Goal: Check status: Check status

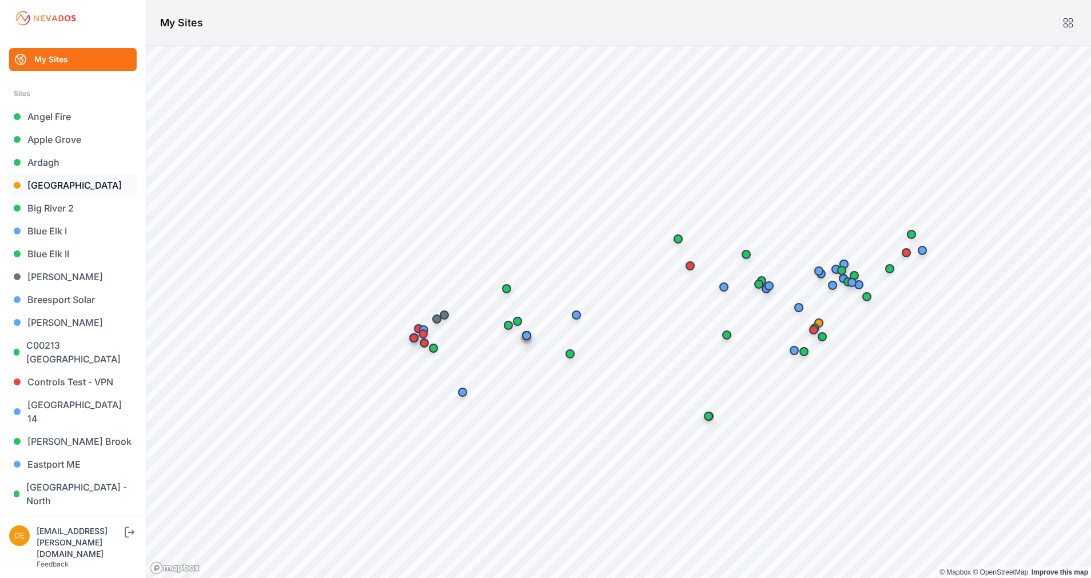
click at [67, 186] on link "[GEOGRAPHIC_DATA]" at bounding box center [73, 185] width 128 height 23
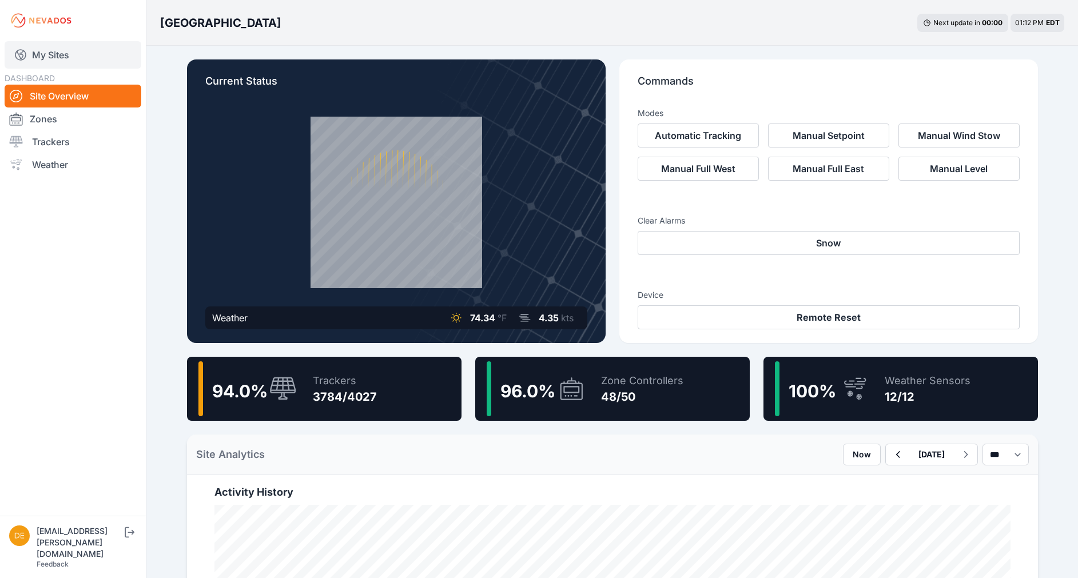
click at [46, 50] on link "My Sites" at bounding box center [73, 54] width 137 height 27
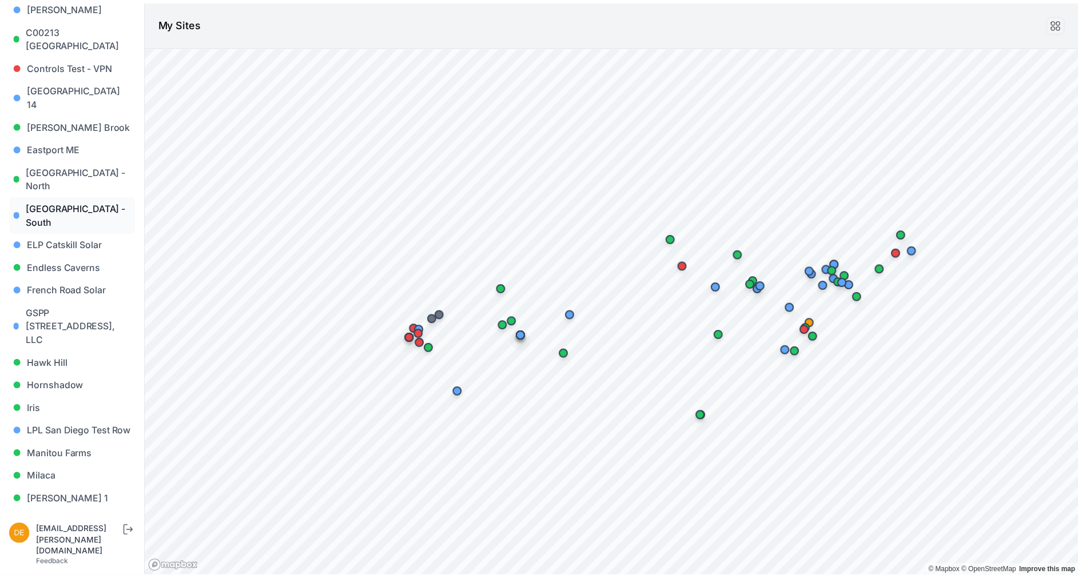
scroll to position [343, 0]
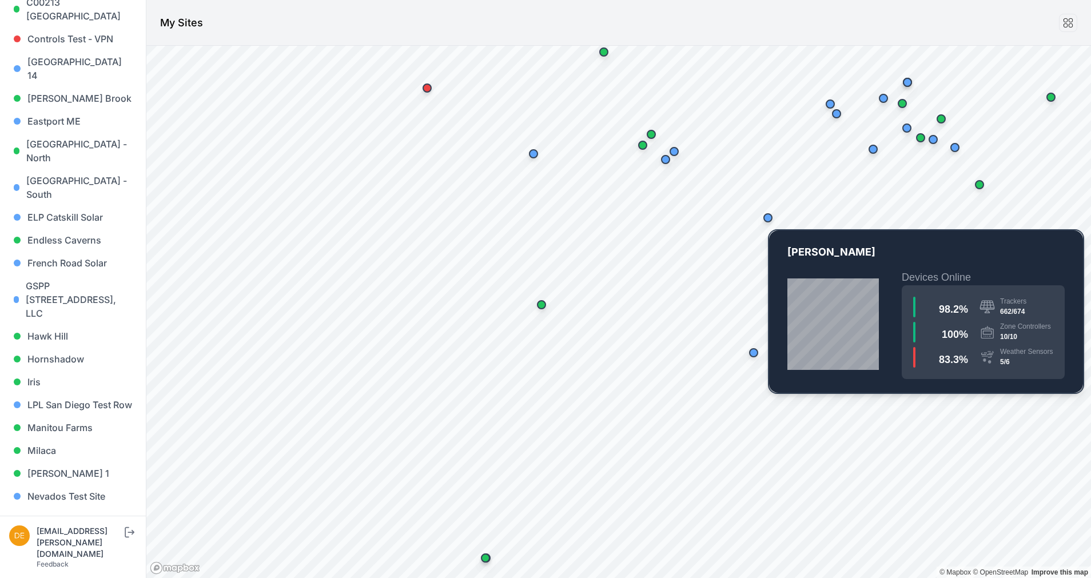
click at [775, 220] on div "Map marker" at bounding box center [768, 217] width 23 height 23
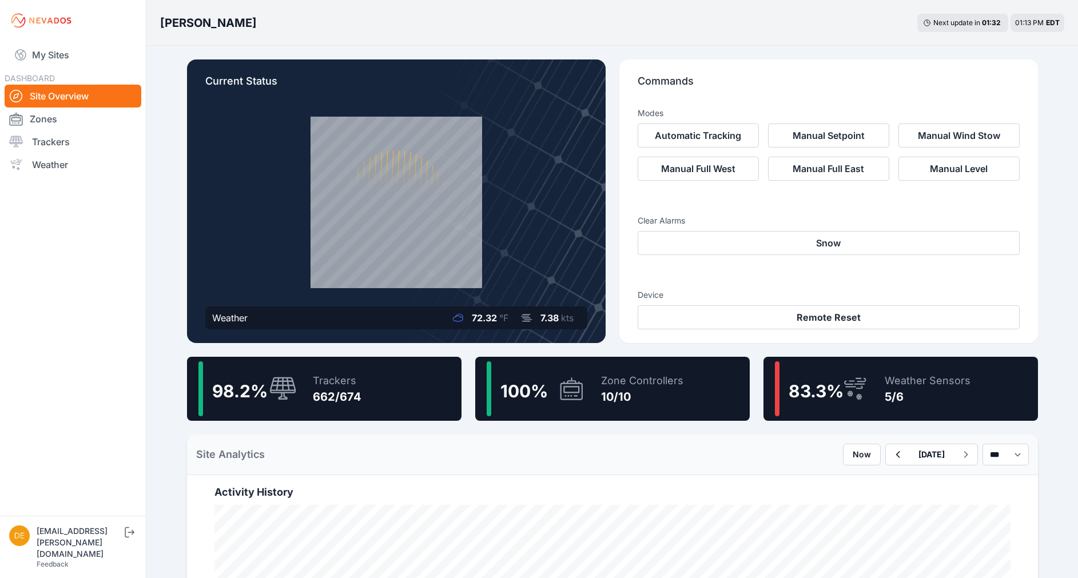
click at [364, 384] on div "98.2 % Trackers 662/674" at bounding box center [324, 389] width 275 height 64
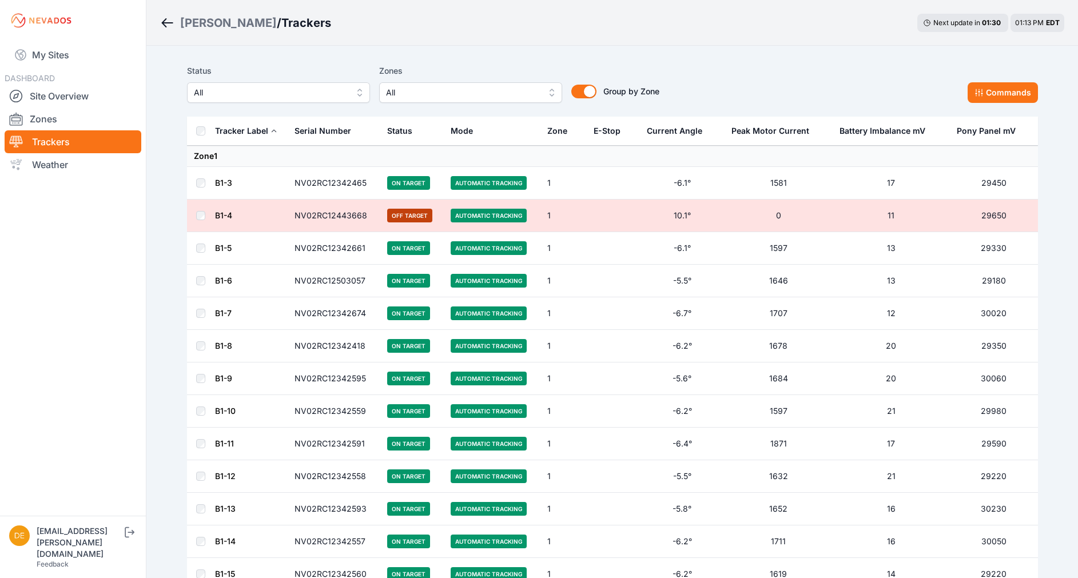
click at [288, 78] on div "Status All" at bounding box center [278, 83] width 183 height 39
drag, startPoint x: 288, startPoint y: 78, endPoint x: 306, endPoint y: 98, distance: 26.3
click at [291, 93] on span "All" at bounding box center [270, 93] width 153 height 14
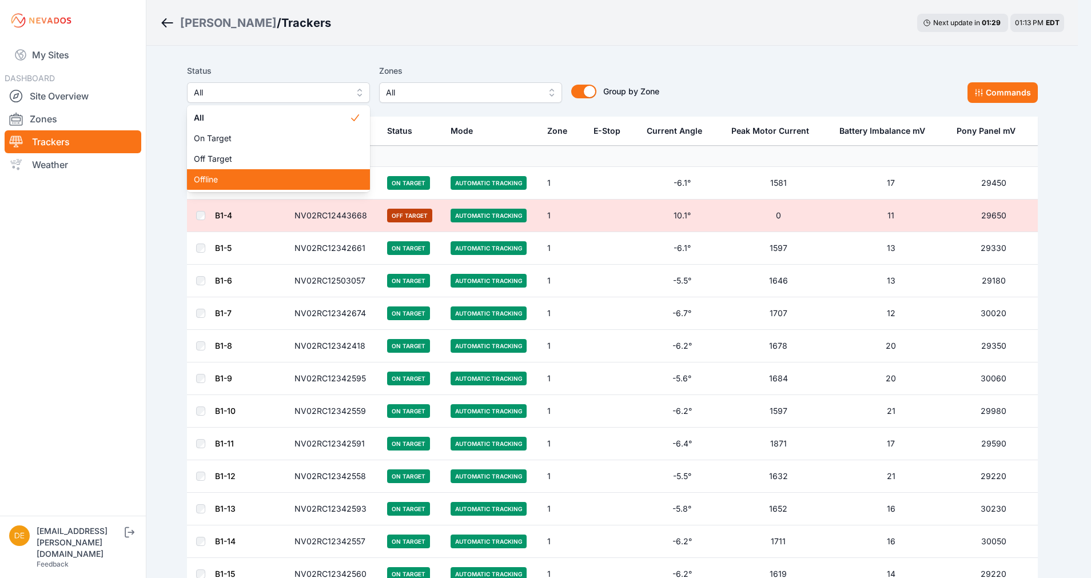
click at [260, 182] on span "Offline" at bounding box center [272, 179] width 156 height 11
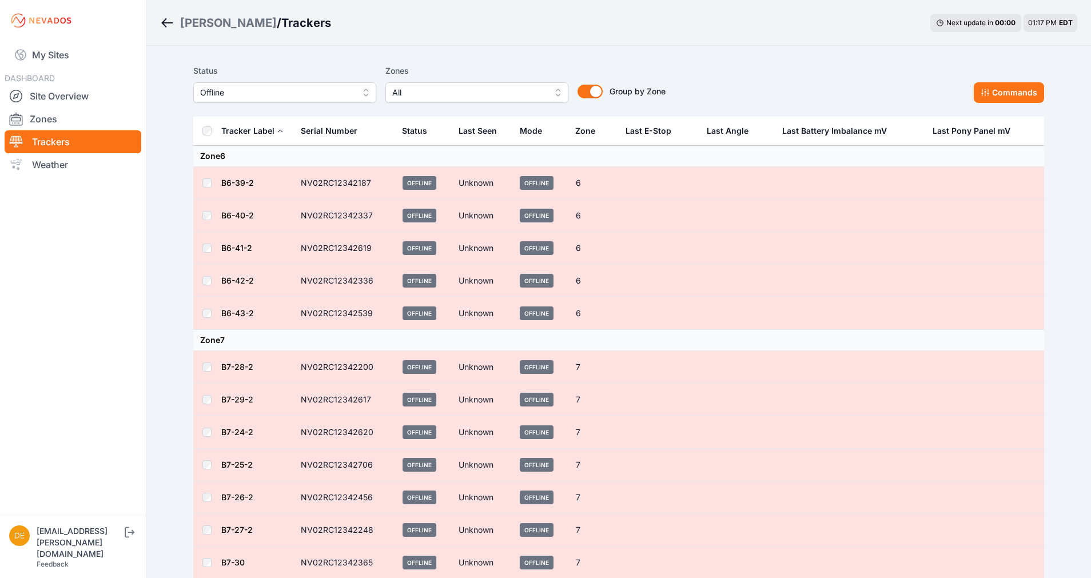
click at [316, 87] on span "Offline" at bounding box center [276, 93] width 153 height 14
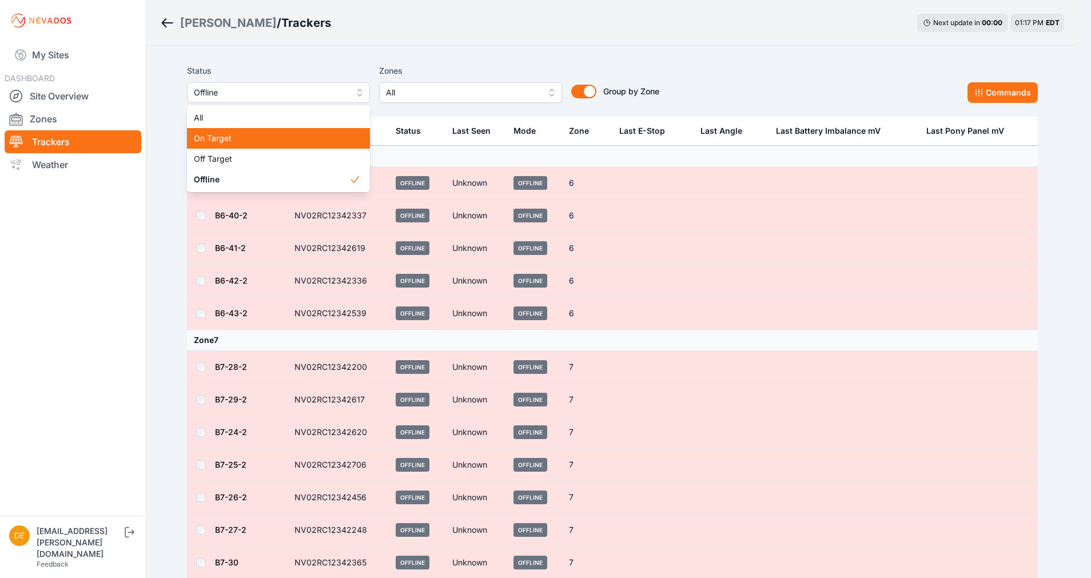
click at [276, 144] on span "On Target" at bounding box center [272, 138] width 156 height 11
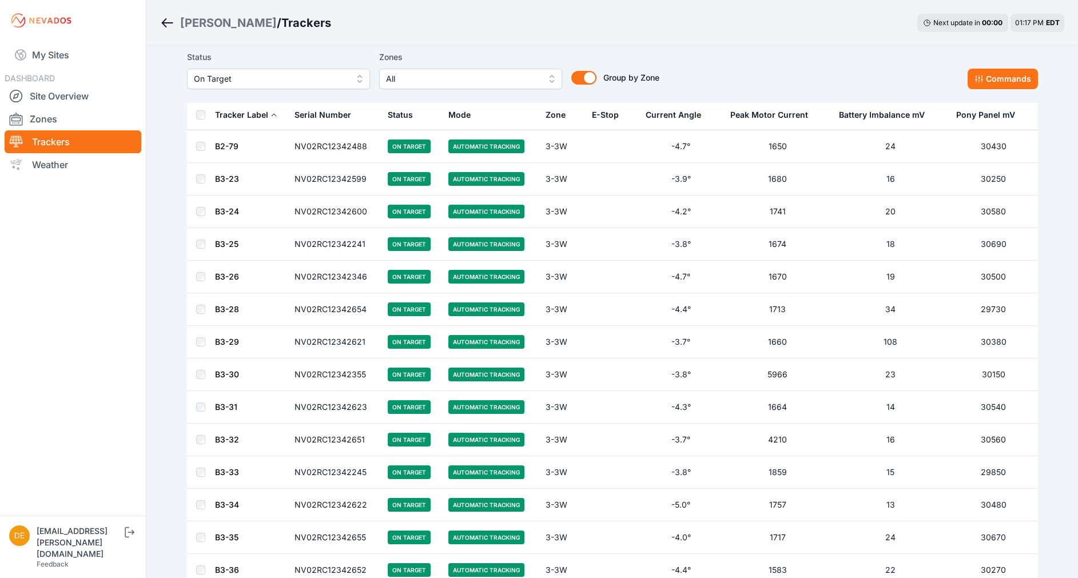
scroll to position [6303, 0]
